Goal: Book appointment/travel/reservation

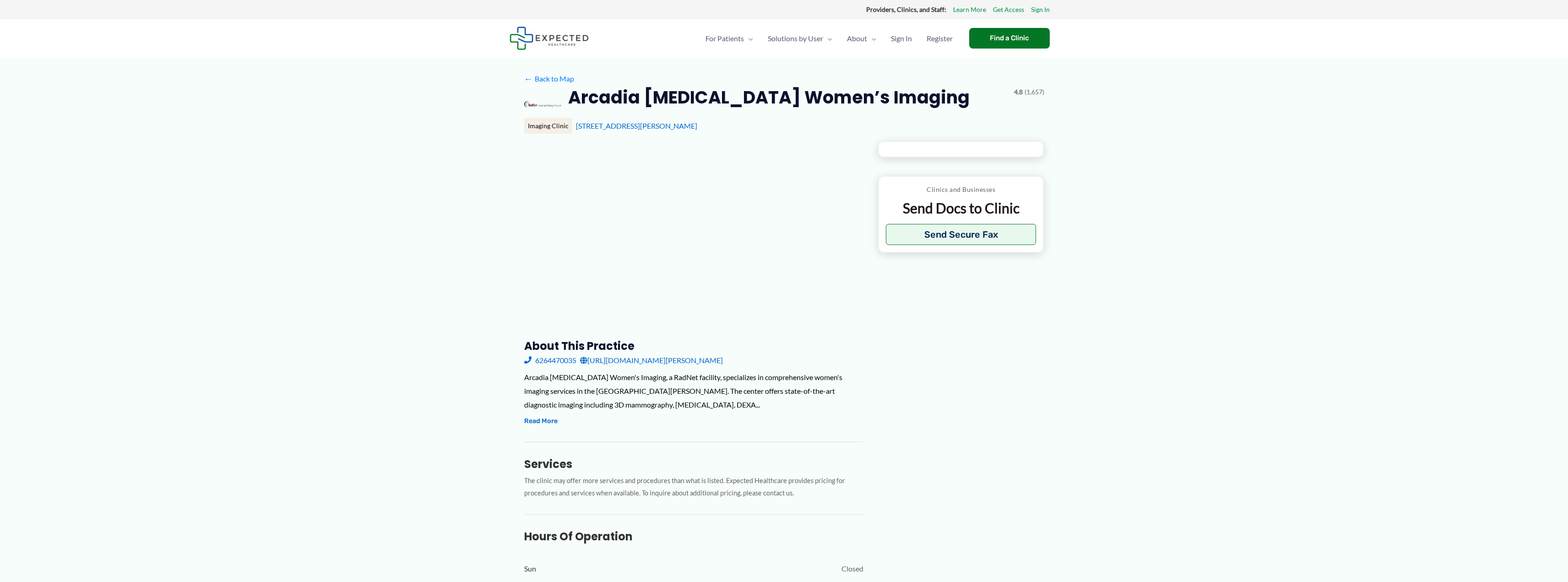
type input "**********"
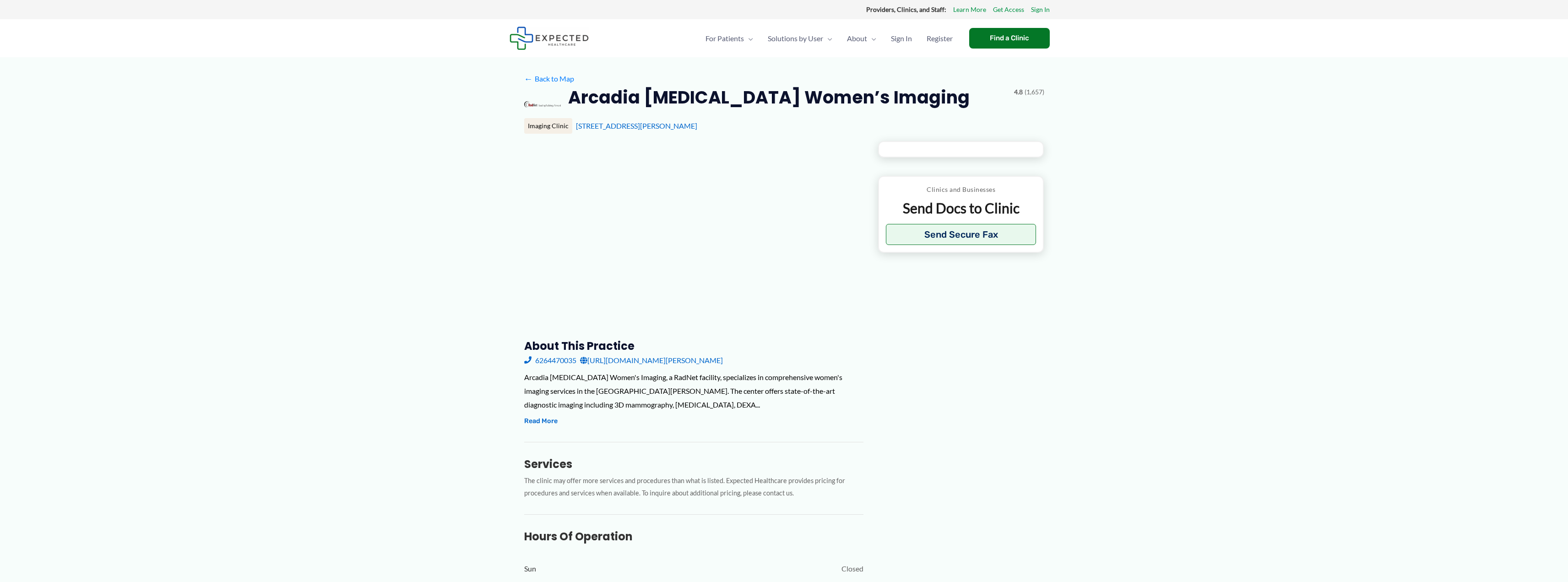
type input "**********"
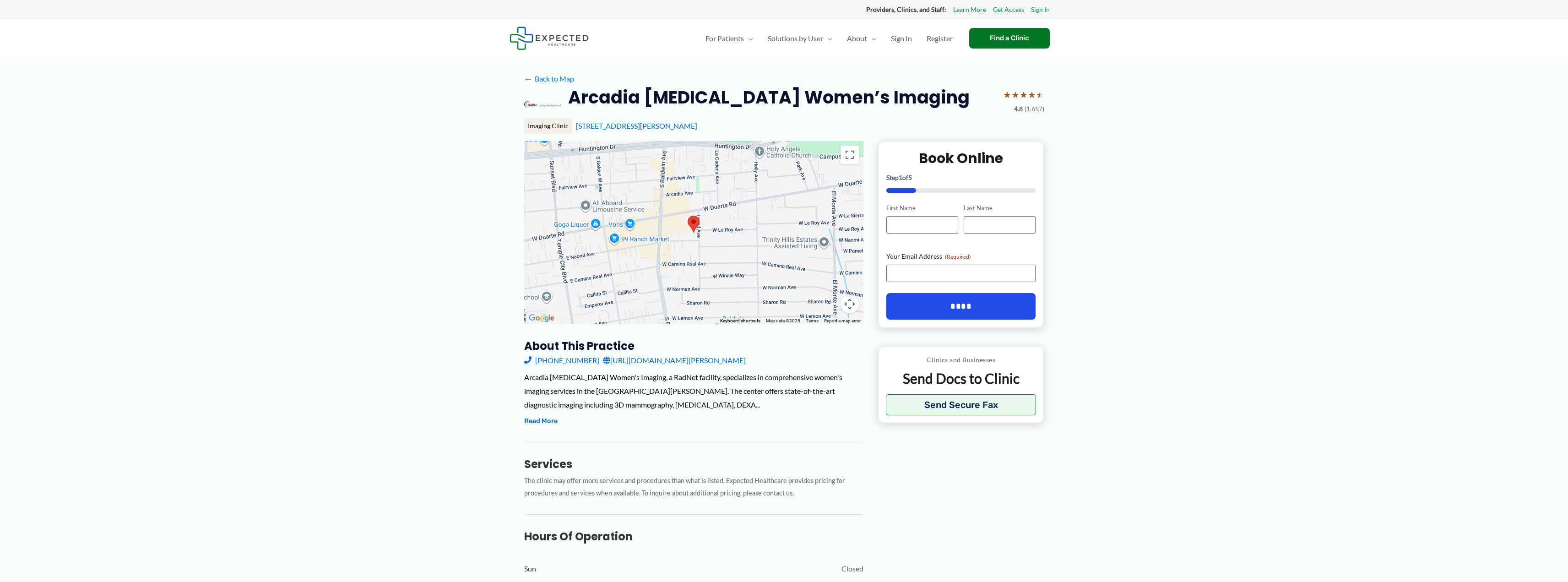
click at [677, 360] on link "[URL][DOMAIN_NAME][PERSON_NAME]" at bounding box center [674, 360] width 143 height 14
